Goal: Task Accomplishment & Management: Manage account settings

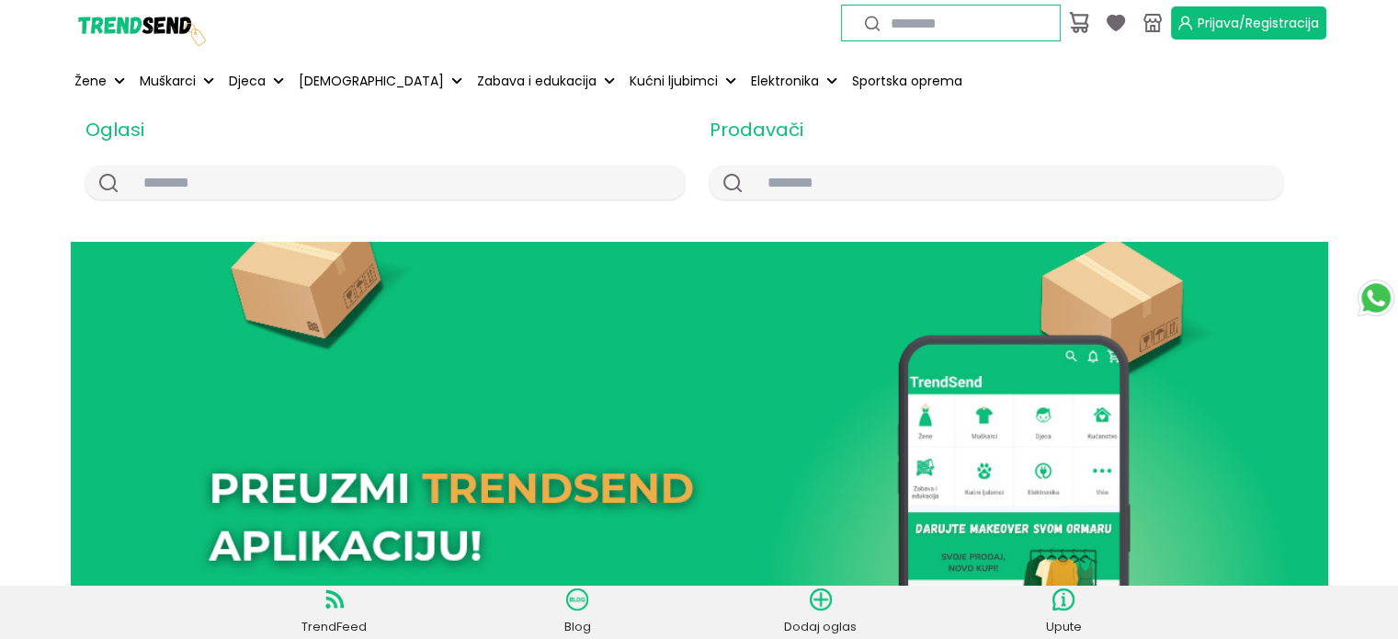
click at [1213, 20] on span "Prijava/Registracija" at bounding box center [1257, 23] width 121 height 18
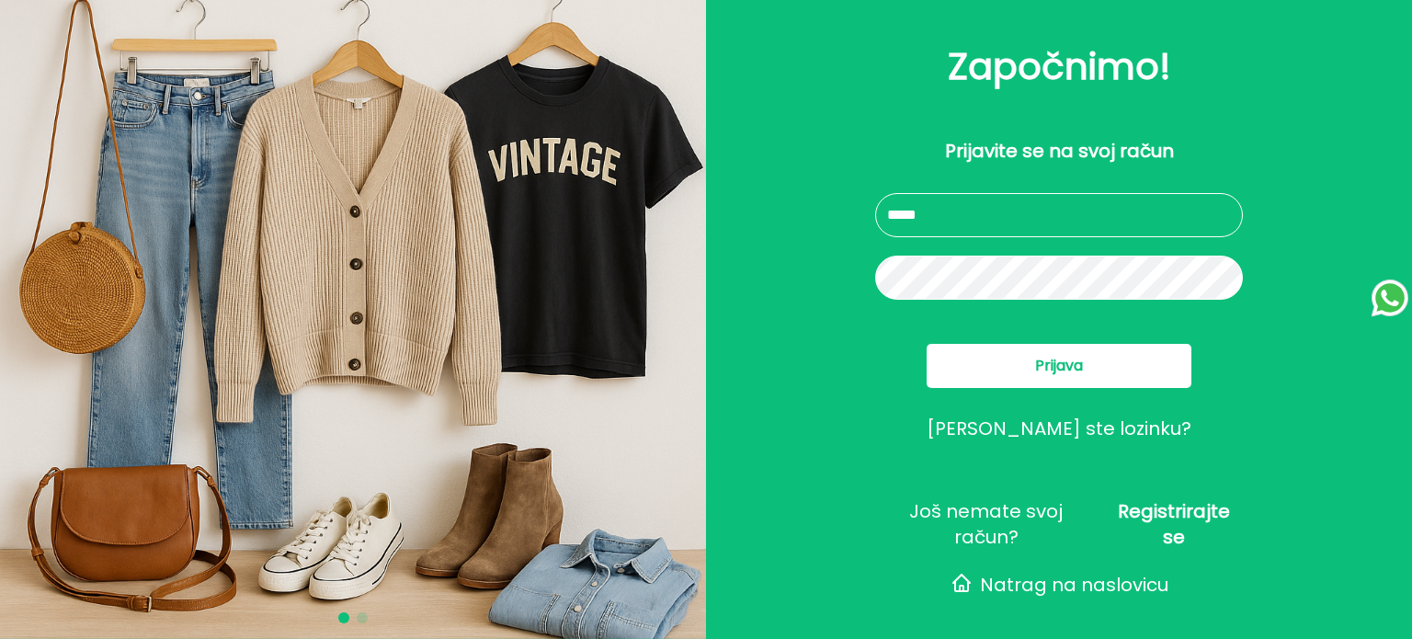
type input "**********"
click at [1030, 365] on button "Prijava" at bounding box center [1058, 366] width 265 height 44
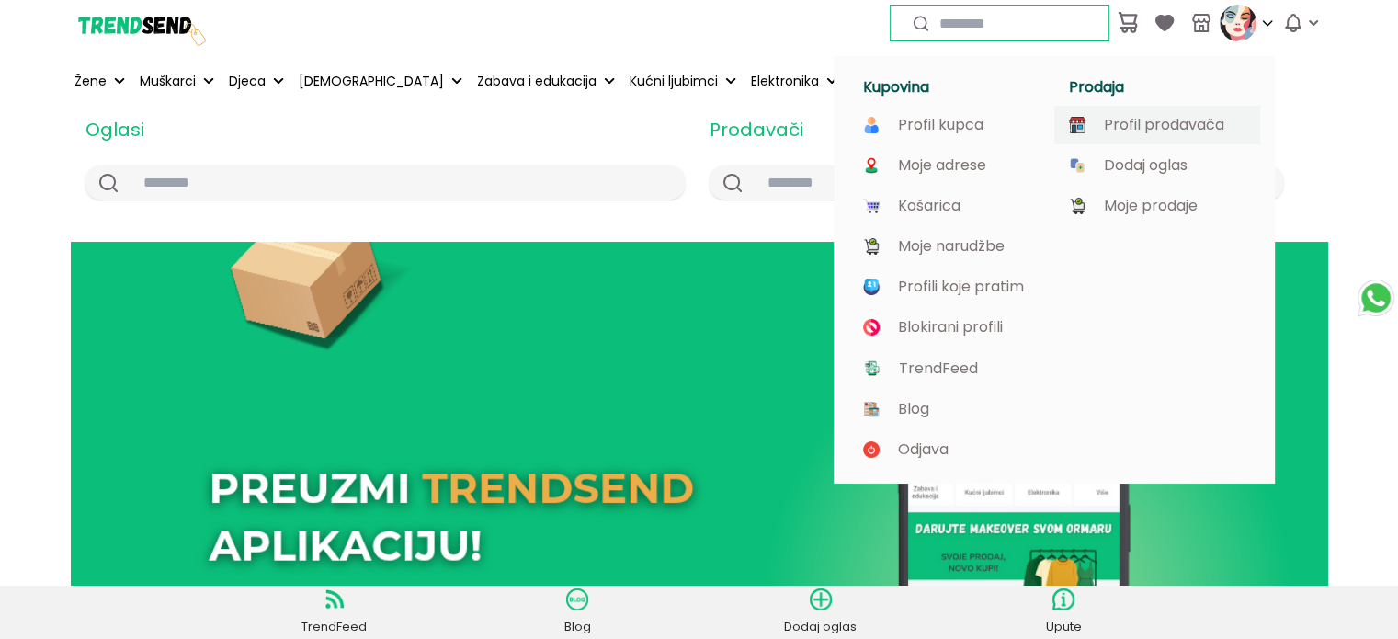
click at [1168, 126] on p "Profil prodavača" at bounding box center [1164, 125] width 120 height 17
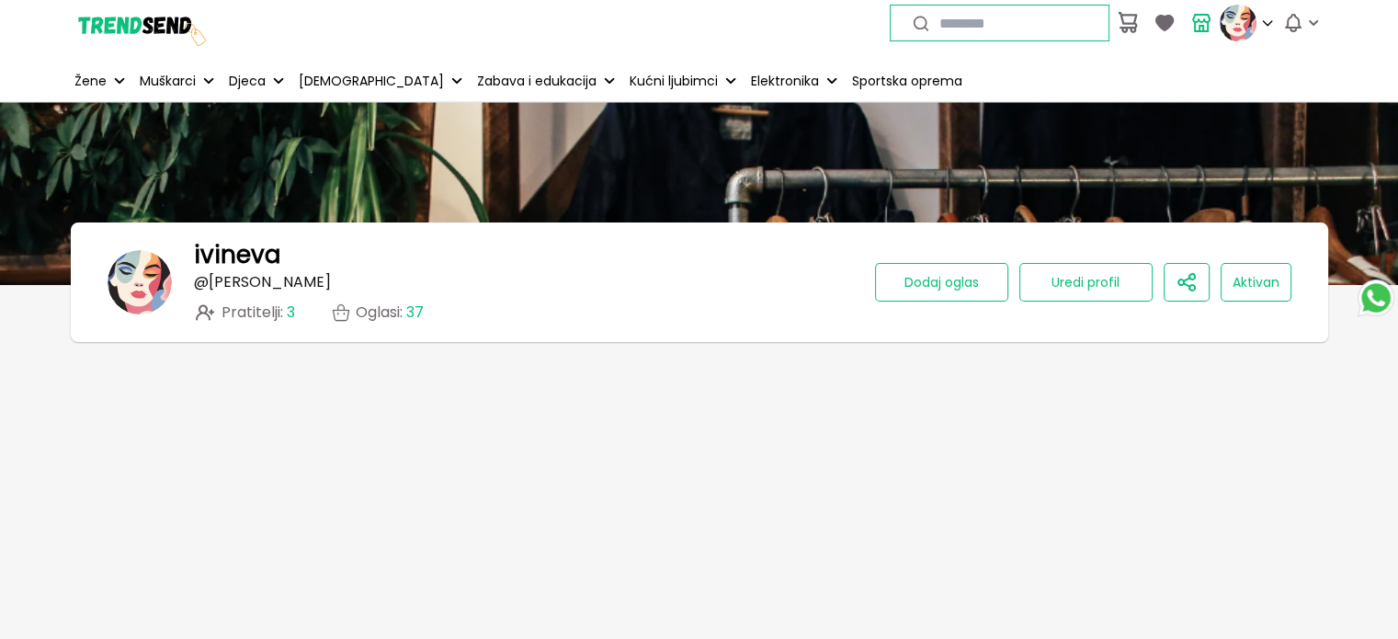
click at [1287, 28] on icon "button" at bounding box center [1293, 23] width 15 height 17
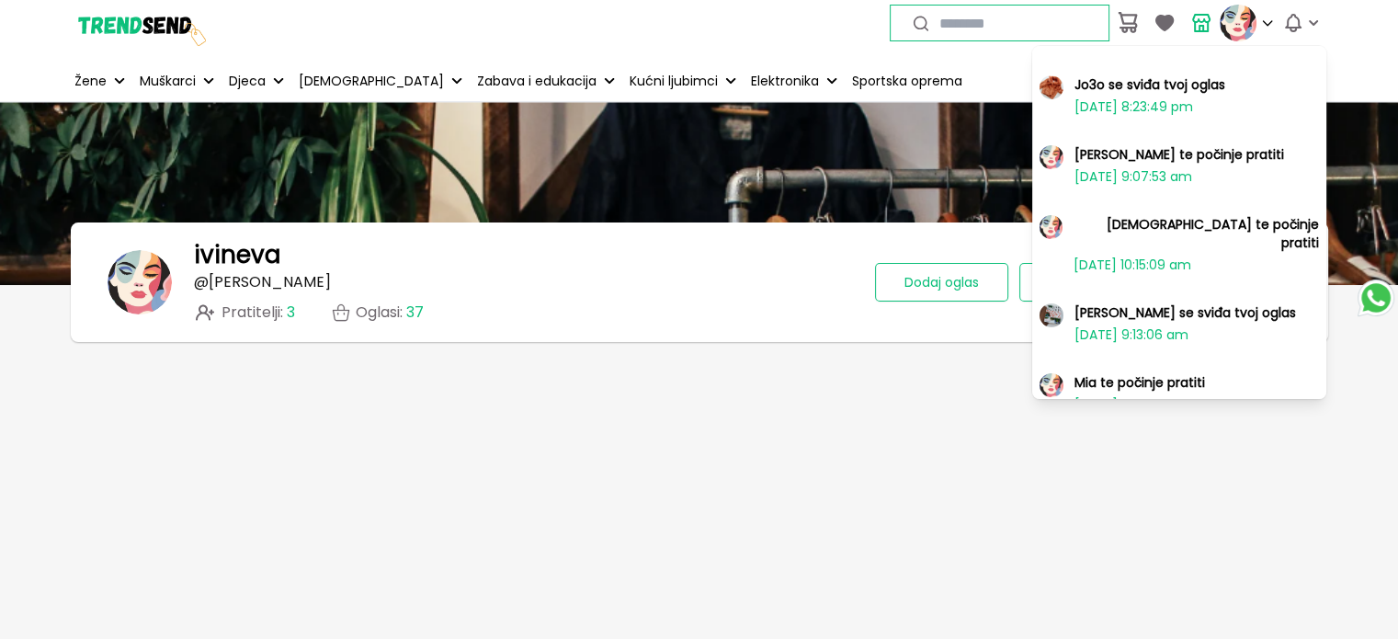
click at [1158, 101] on p "[DATE] 8:23:49 pm" at bounding box center [1133, 106] width 119 height 18
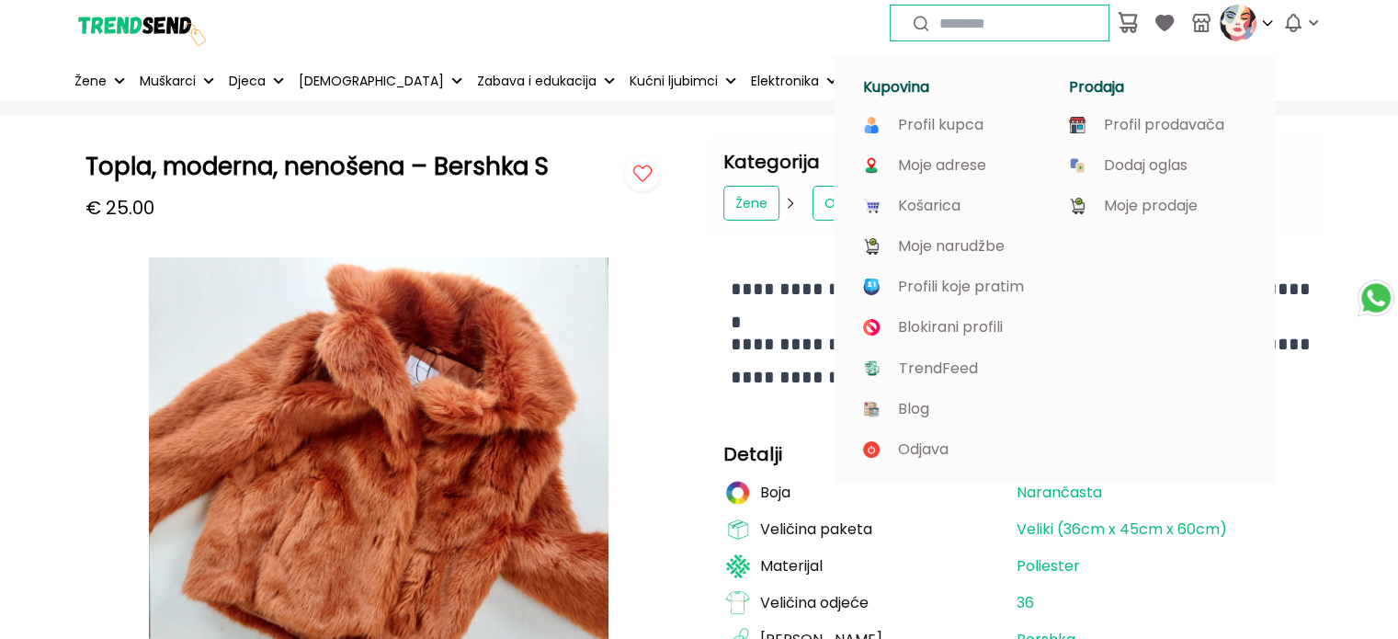
click at [1246, 26] on img at bounding box center [1238, 23] width 37 height 37
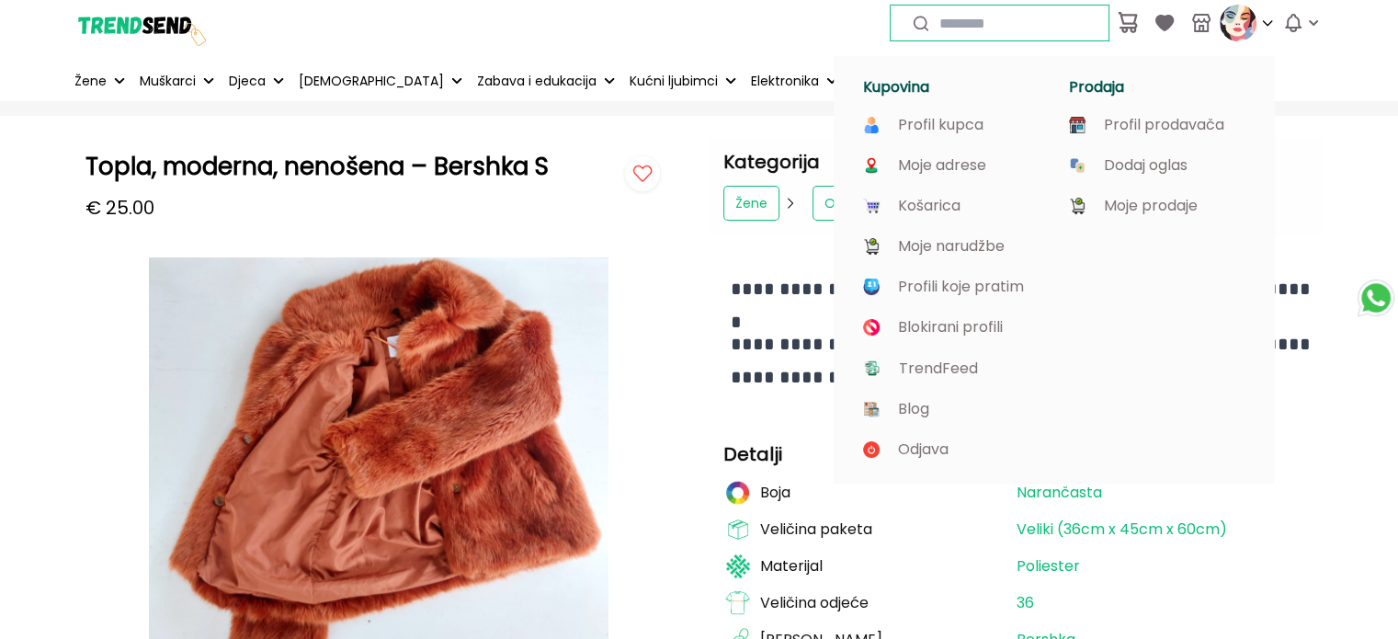
click at [1168, 117] on p "Profil prodavača" at bounding box center [1164, 125] width 120 height 17
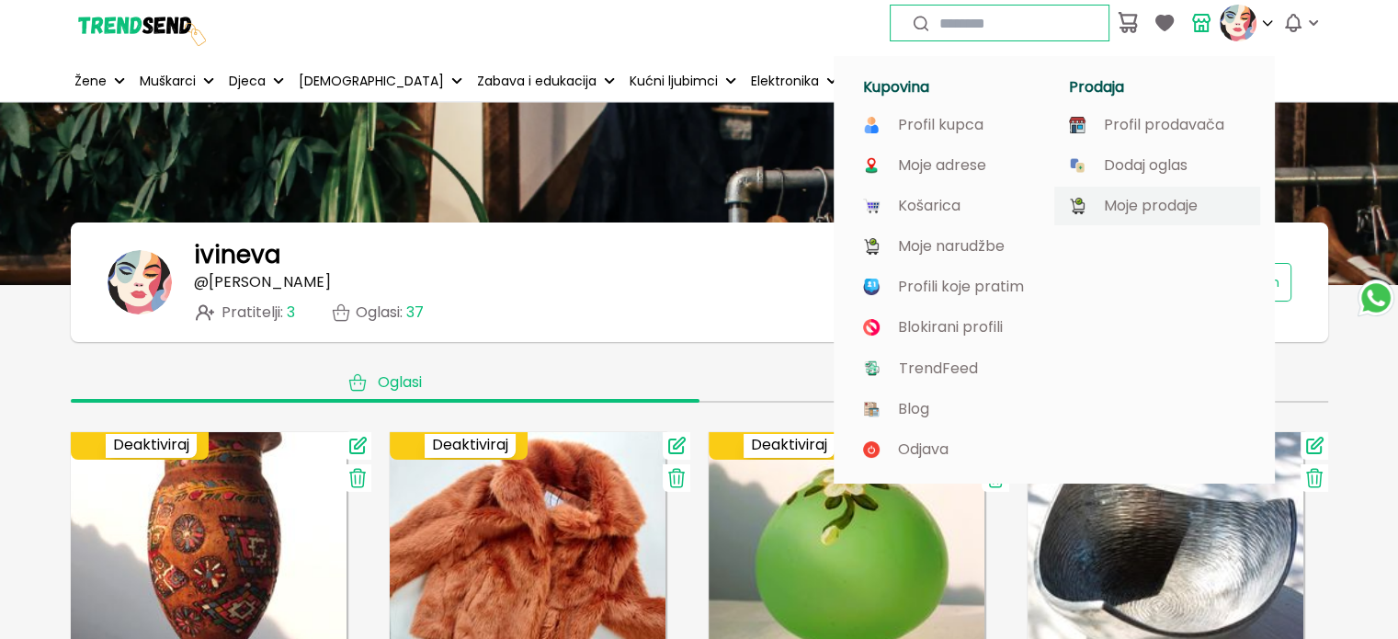
click at [1173, 207] on p "Moje prodaje" at bounding box center [1151, 206] width 94 height 17
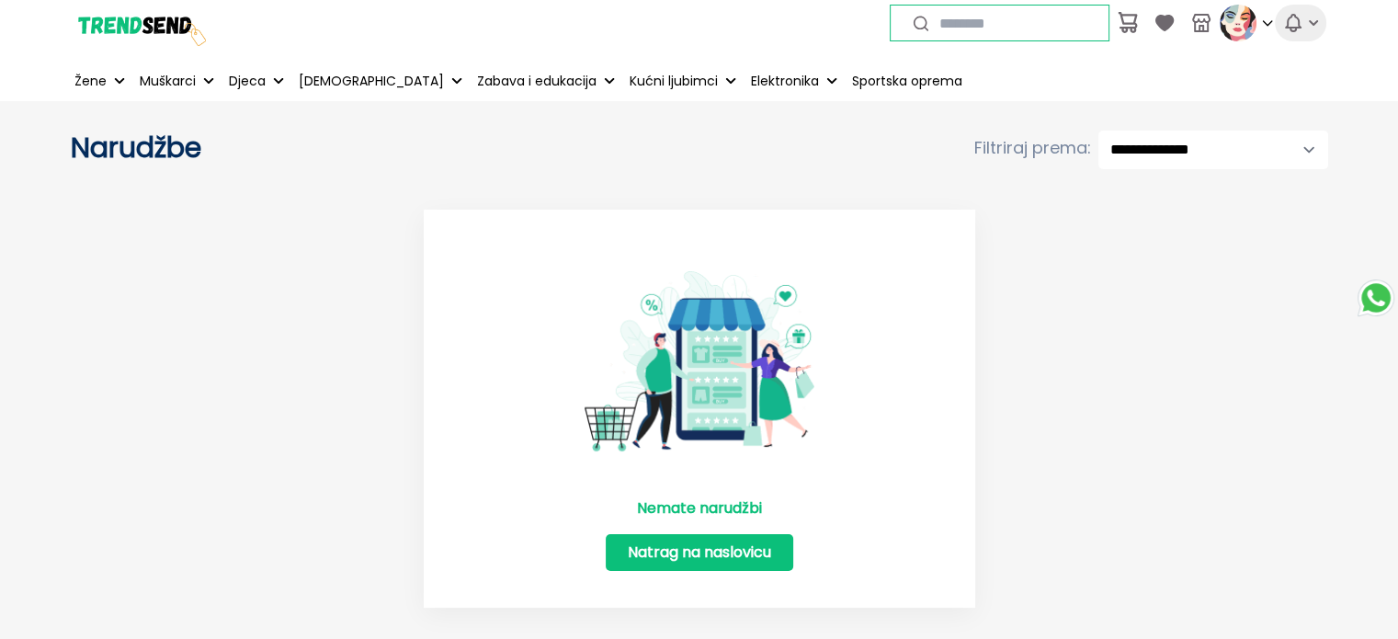
click at [1285, 25] on icon "button" at bounding box center [1293, 23] width 22 height 22
